Goal: Task Accomplishment & Management: Manage account settings

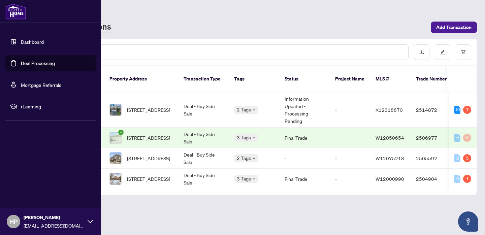
click at [20, 12] on img at bounding box center [15, 11] width 21 height 16
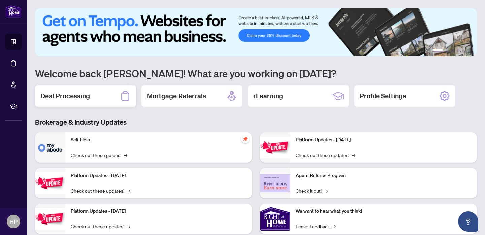
click at [73, 96] on h2 "Deal Processing" at bounding box center [65, 95] width 50 height 9
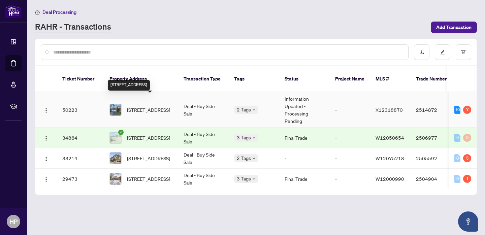
click at [138, 106] on span "[STREET_ADDRESS]" at bounding box center [148, 109] width 43 height 7
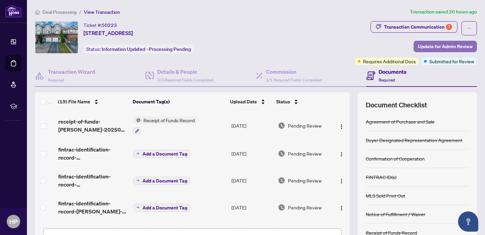
click at [437, 46] on span "Update for Admin Review" at bounding box center [445, 46] width 55 height 11
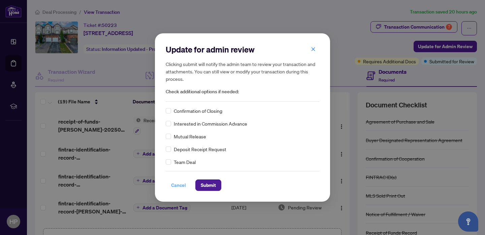
click at [174, 184] on span "Cancel" at bounding box center [178, 185] width 15 height 11
